Goal: Check status: Check status

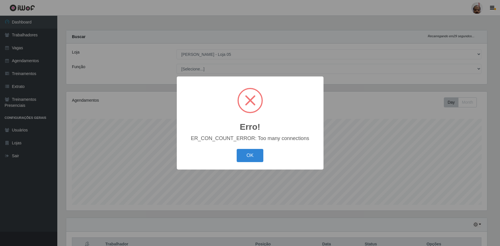
select select "252"
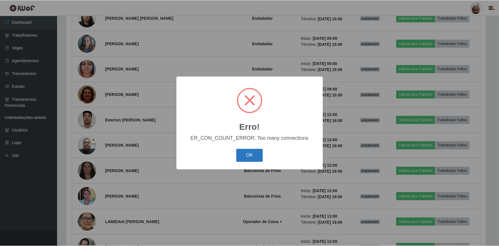
scroll to position [119, 421]
click at [255, 158] on button "OK" at bounding box center [250, 155] width 27 height 13
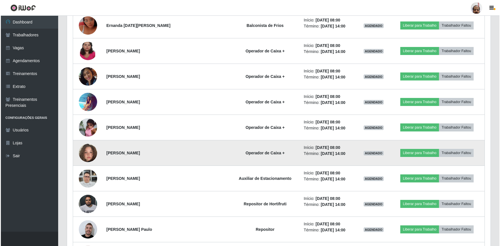
scroll to position [341, 0]
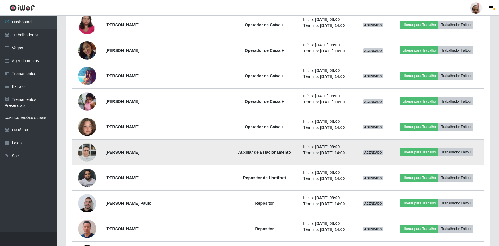
click at [89, 152] on img at bounding box center [87, 152] width 18 height 24
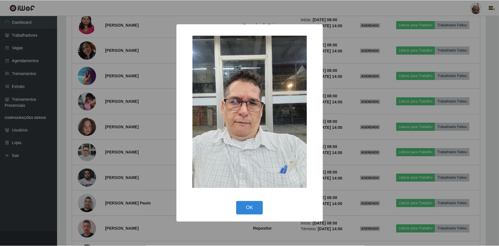
scroll to position [119, 421]
click at [89, 152] on div "× OK Cancel" at bounding box center [250, 123] width 500 height 246
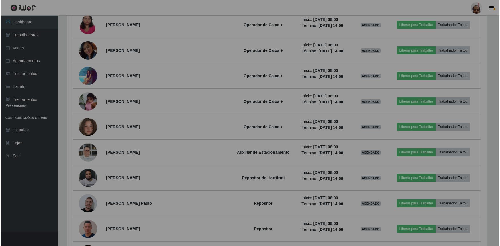
scroll to position [119, 424]
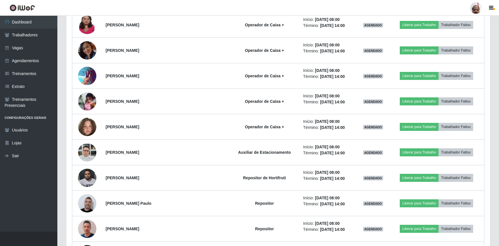
click at [89, 152] on img at bounding box center [87, 152] width 18 height 24
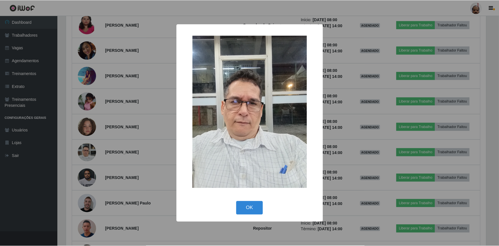
scroll to position [119, 421]
click at [89, 152] on div "× OK Cancel" at bounding box center [250, 123] width 500 height 246
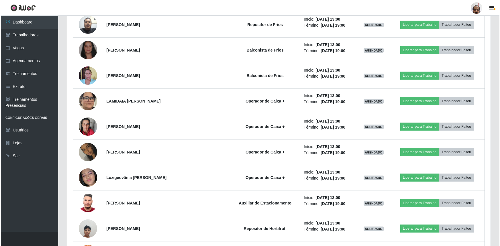
scroll to position [810, 0]
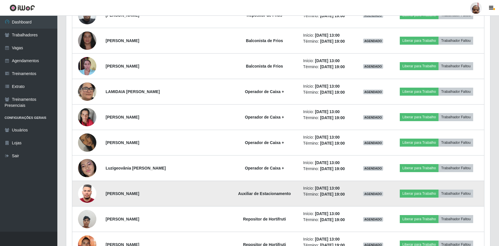
click at [93, 192] on img at bounding box center [87, 193] width 18 height 24
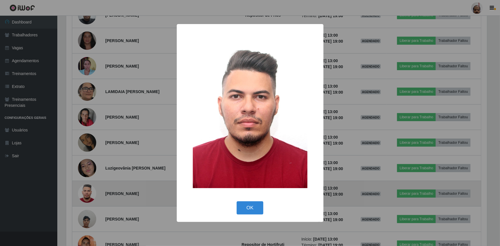
click at [93, 192] on div "× OK Cancel" at bounding box center [250, 123] width 500 height 246
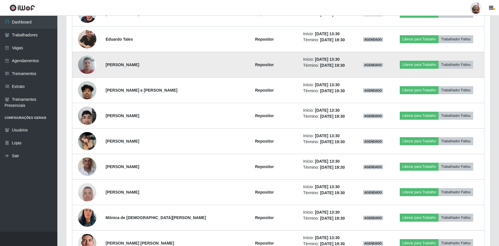
scroll to position [1096, 0]
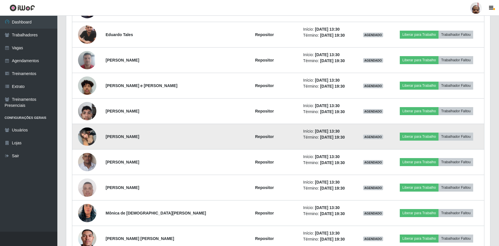
click at [93, 136] on img at bounding box center [87, 136] width 18 height 24
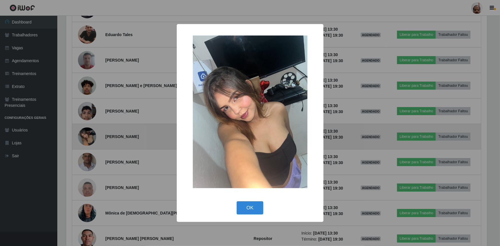
click at [93, 136] on div "× OK Cancel" at bounding box center [250, 123] width 500 height 246
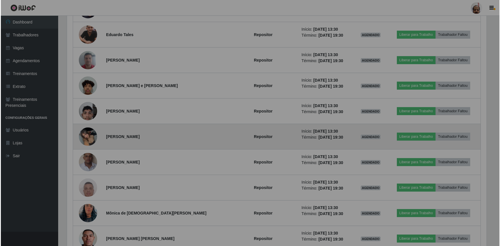
scroll to position [119, 424]
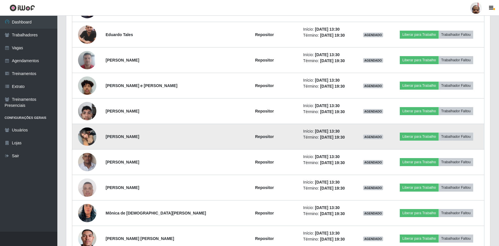
click at [91, 129] on img at bounding box center [87, 136] width 18 height 24
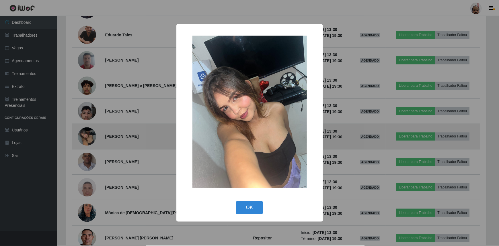
scroll to position [119, 421]
click at [91, 129] on div "× OK Cancel" at bounding box center [250, 123] width 500 height 246
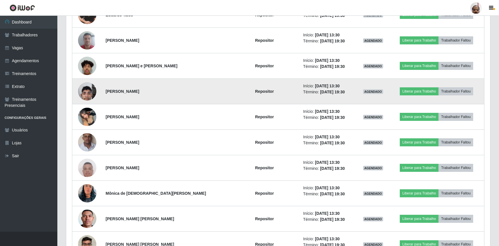
scroll to position [0, 0]
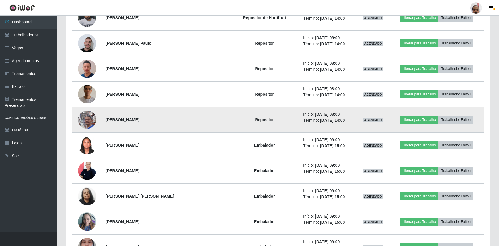
click at [87, 123] on img at bounding box center [87, 119] width 18 height 33
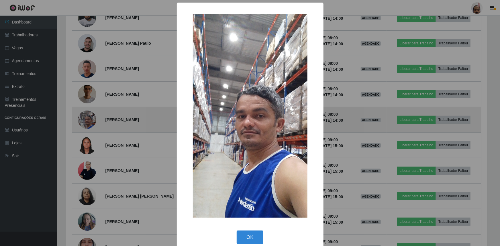
click at [87, 123] on div "× OK Cancel" at bounding box center [250, 123] width 500 height 246
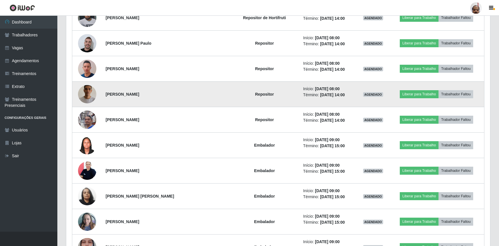
click at [88, 94] on img at bounding box center [87, 94] width 18 height 33
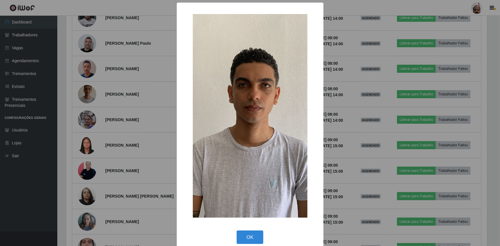
click at [89, 97] on div "× OK Cancel" at bounding box center [250, 123] width 500 height 246
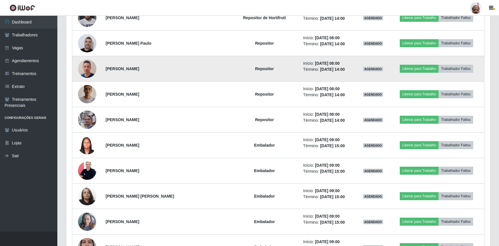
click at [90, 72] on img at bounding box center [87, 68] width 18 height 33
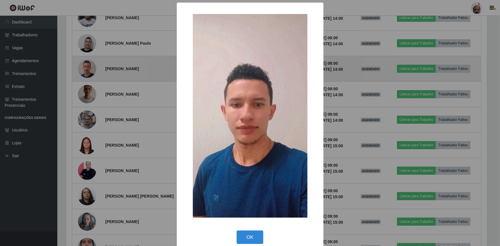
click at [90, 72] on div "× OK Cancel" at bounding box center [250, 123] width 500 height 246
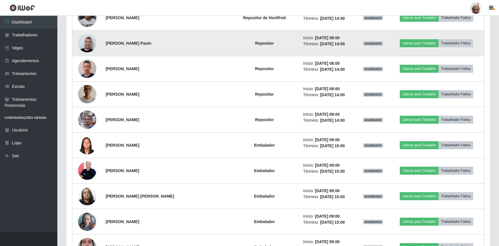
click at [85, 46] on img at bounding box center [87, 43] width 18 height 21
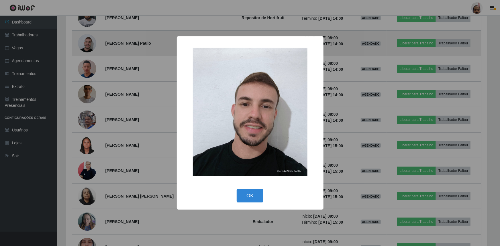
click at [85, 46] on div "× OK Cancel" at bounding box center [250, 123] width 500 height 246
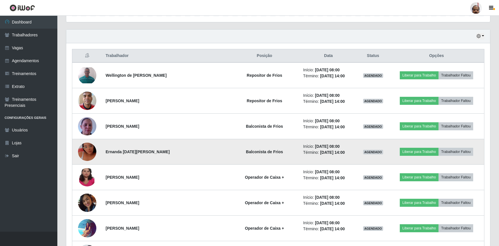
click at [92, 152] on img at bounding box center [87, 152] width 18 height 33
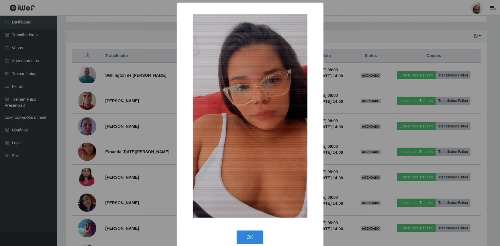
click at [95, 152] on div "× OK Cancel" at bounding box center [250, 123] width 500 height 246
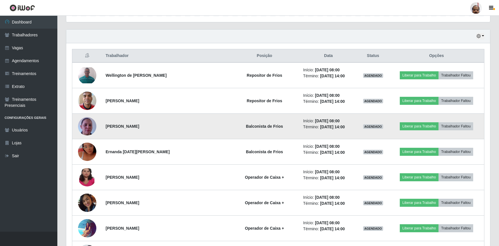
click at [89, 131] on img at bounding box center [87, 126] width 18 height 33
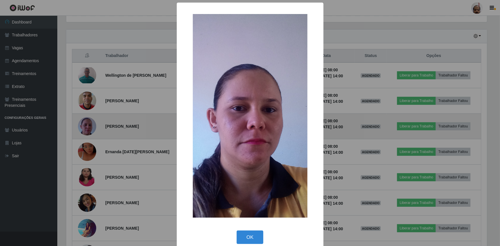
click at [89, 131] on div "× OK Cancel" at bounding box center [250, 123] width 500 height 246
